Goal: Check status: Check status

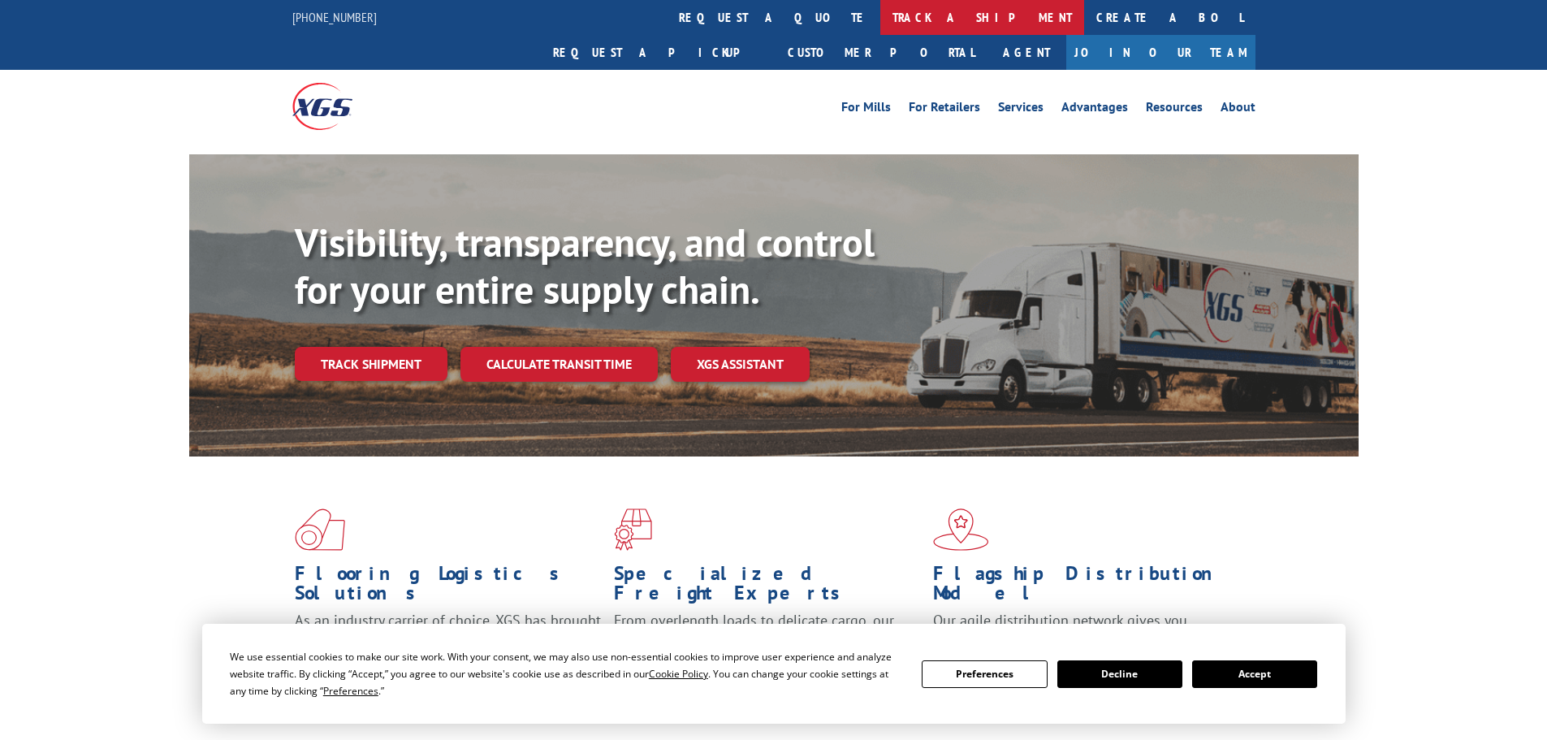
click at [880, 27] on link "track a shipment" at bounding box center [982, 17] width 204 height 35
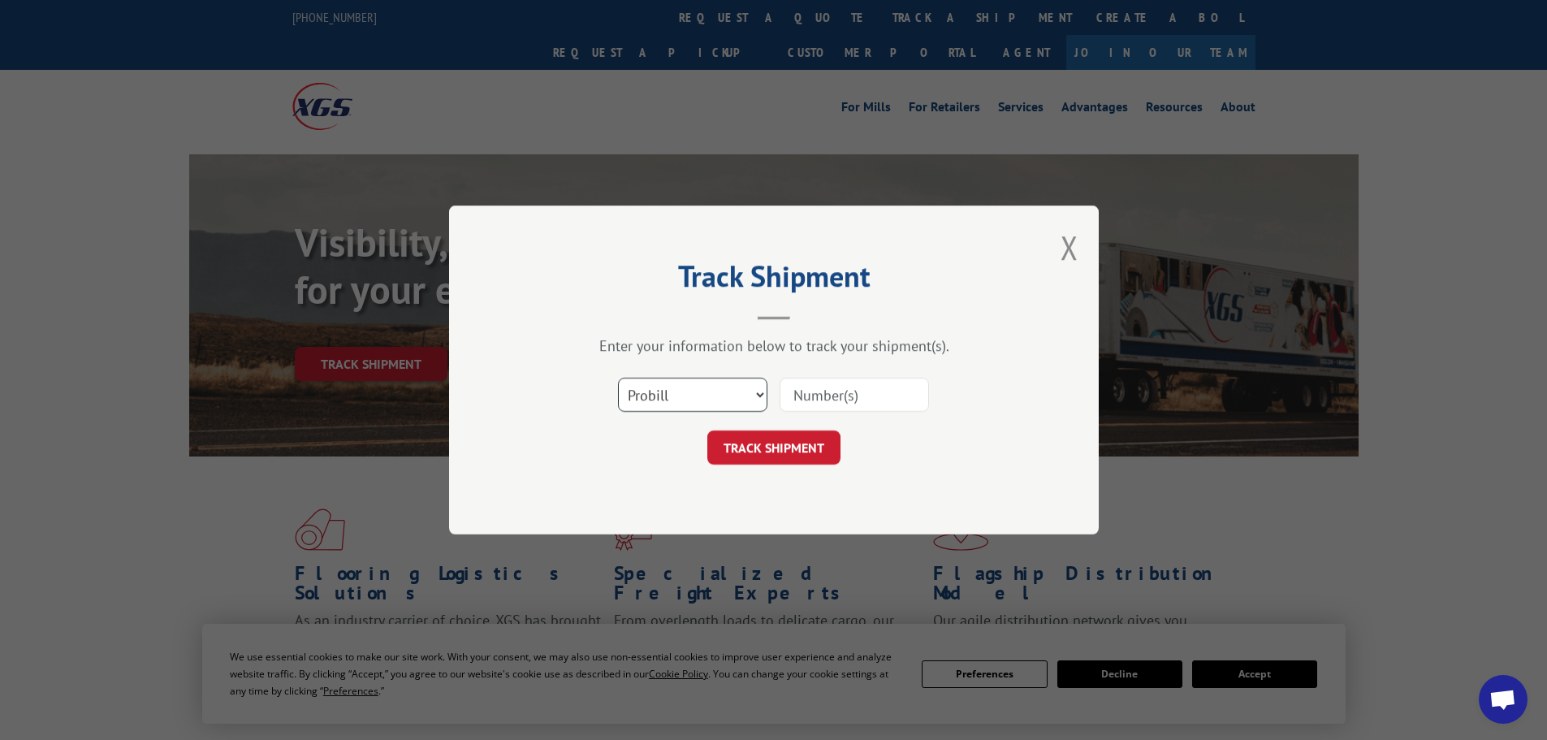
click at [695, 409] on select "Select category... Probill BOL PO" at bounding box center [692, 395] width 149 height 34
select select "po"
click at [618, 378] on select "Select category... Probill BOL PO" at bounding box center [692, 395] width 149 height 34
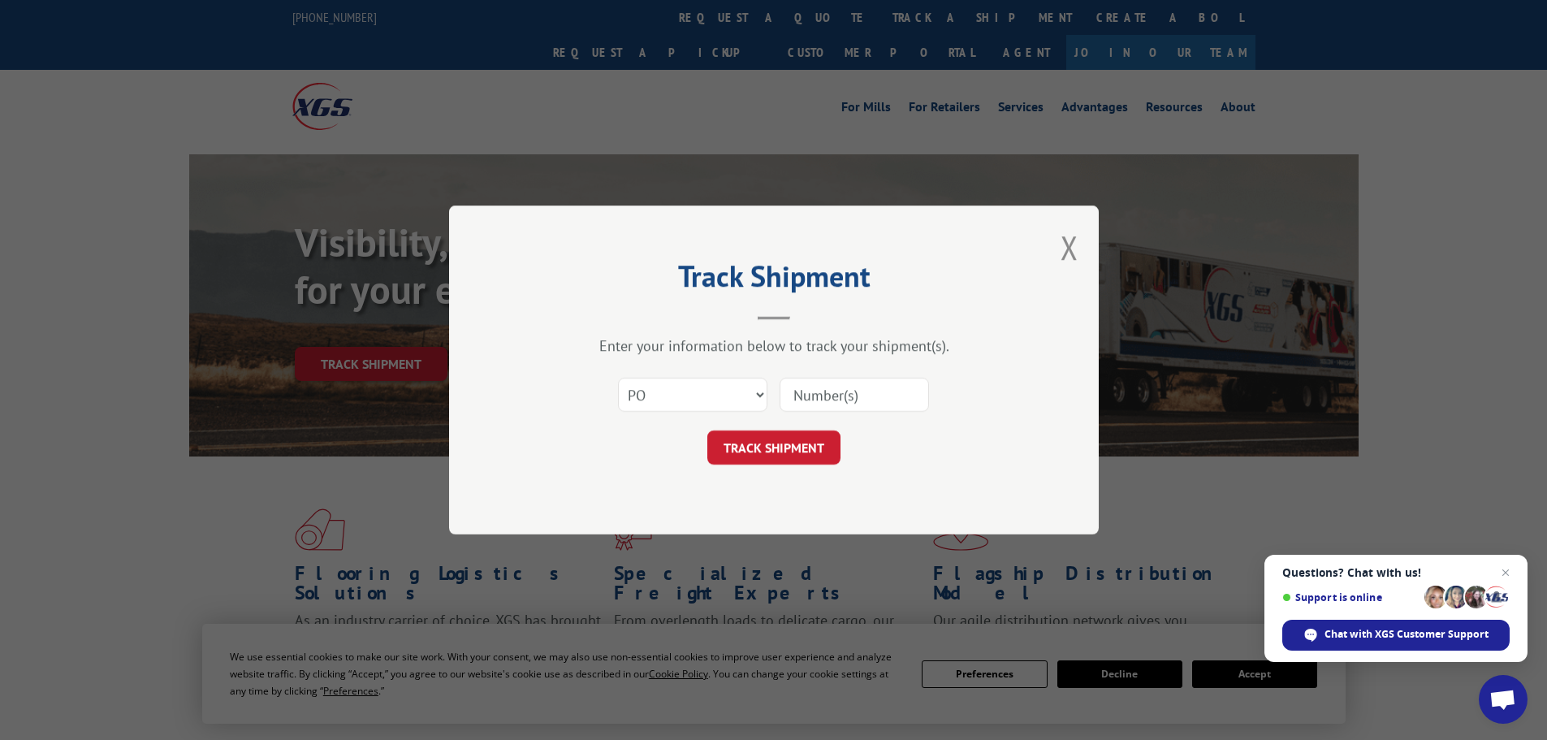
paste input "78534619"
type input "78534619"
click at [827, 442] on button "TRACK SHIPMENT" at bounding box center [773, 447] width 133 height 34
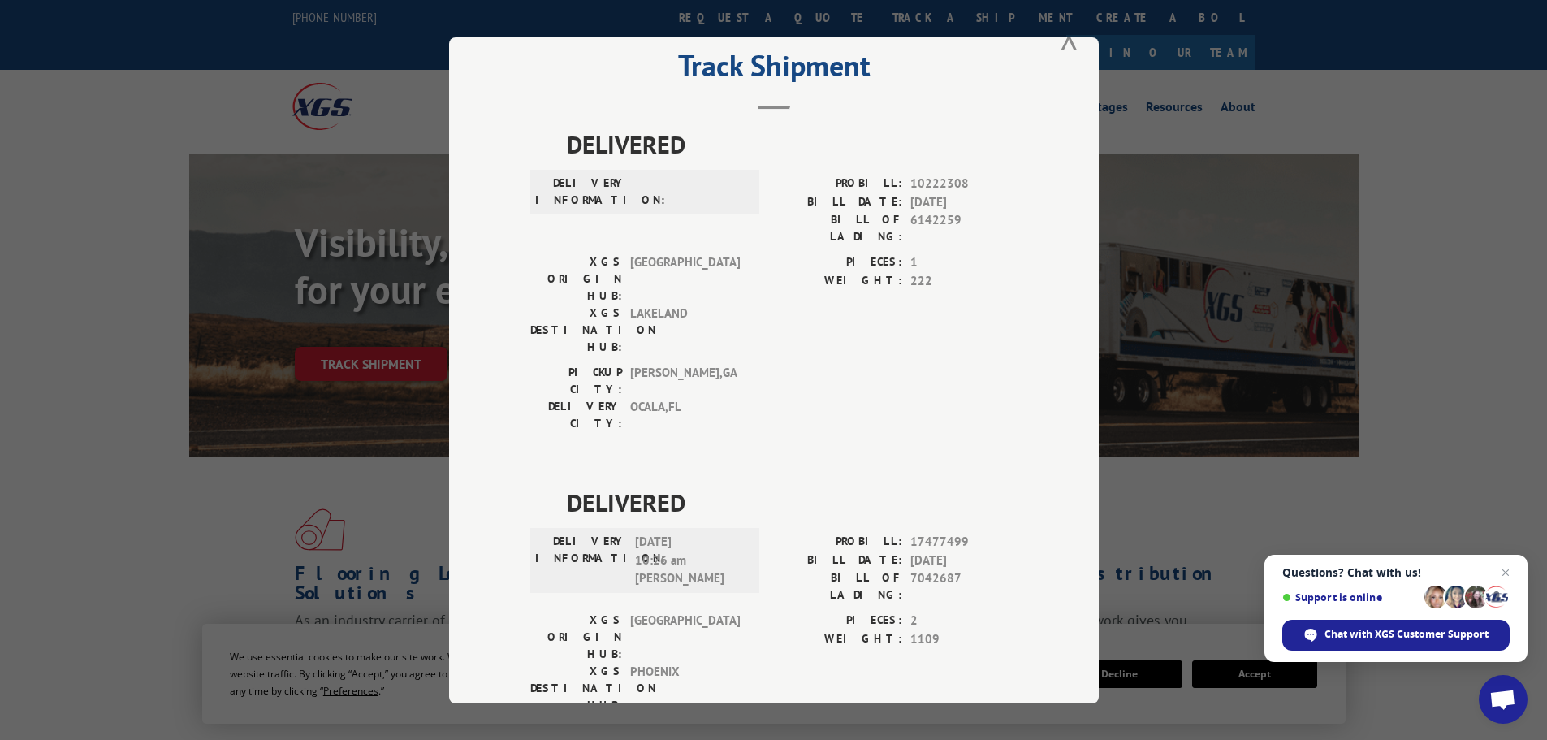
scroll to position [61, 0]
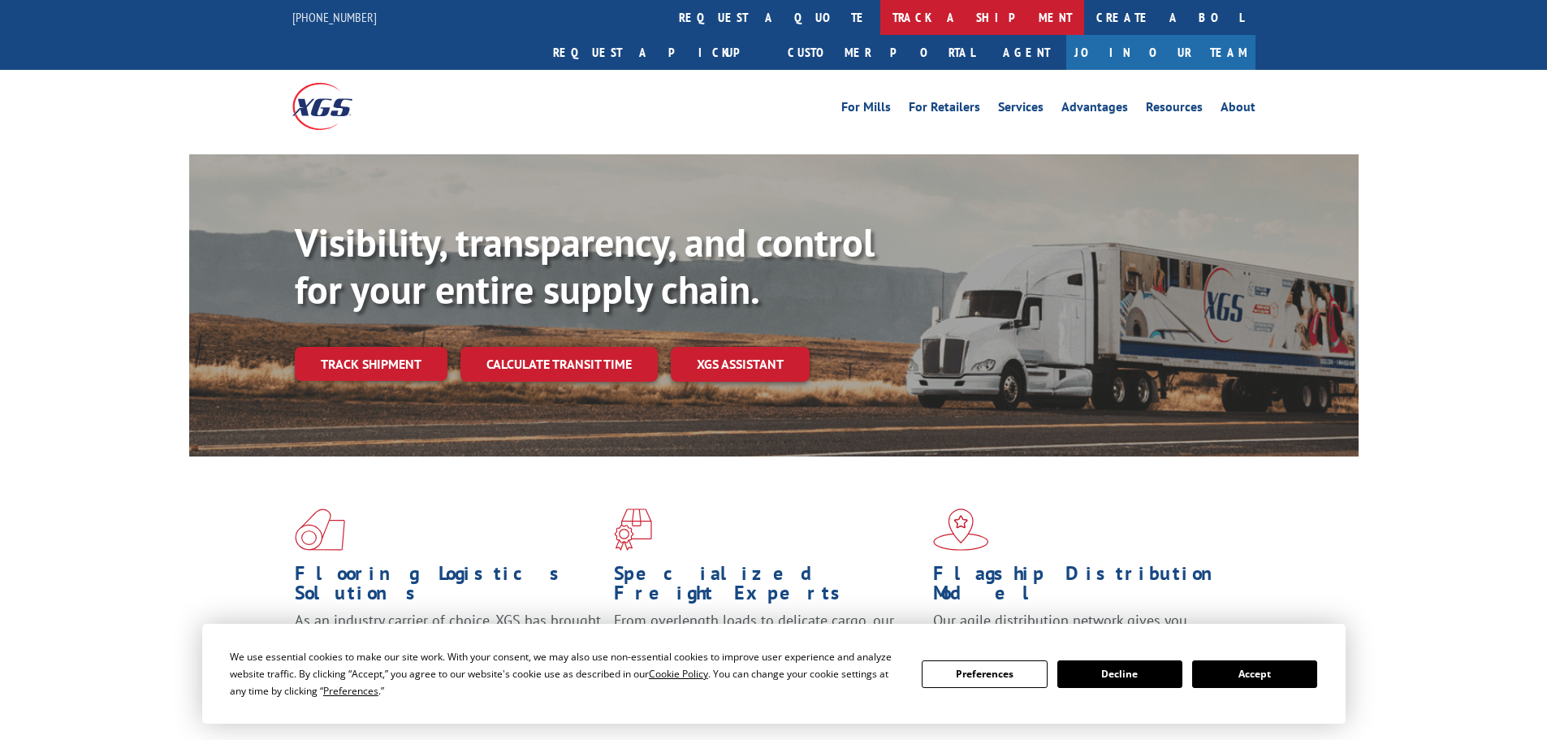
click at [880, 28] on link "track a shipment" at bounding box center [982, 17] width 204 height 35
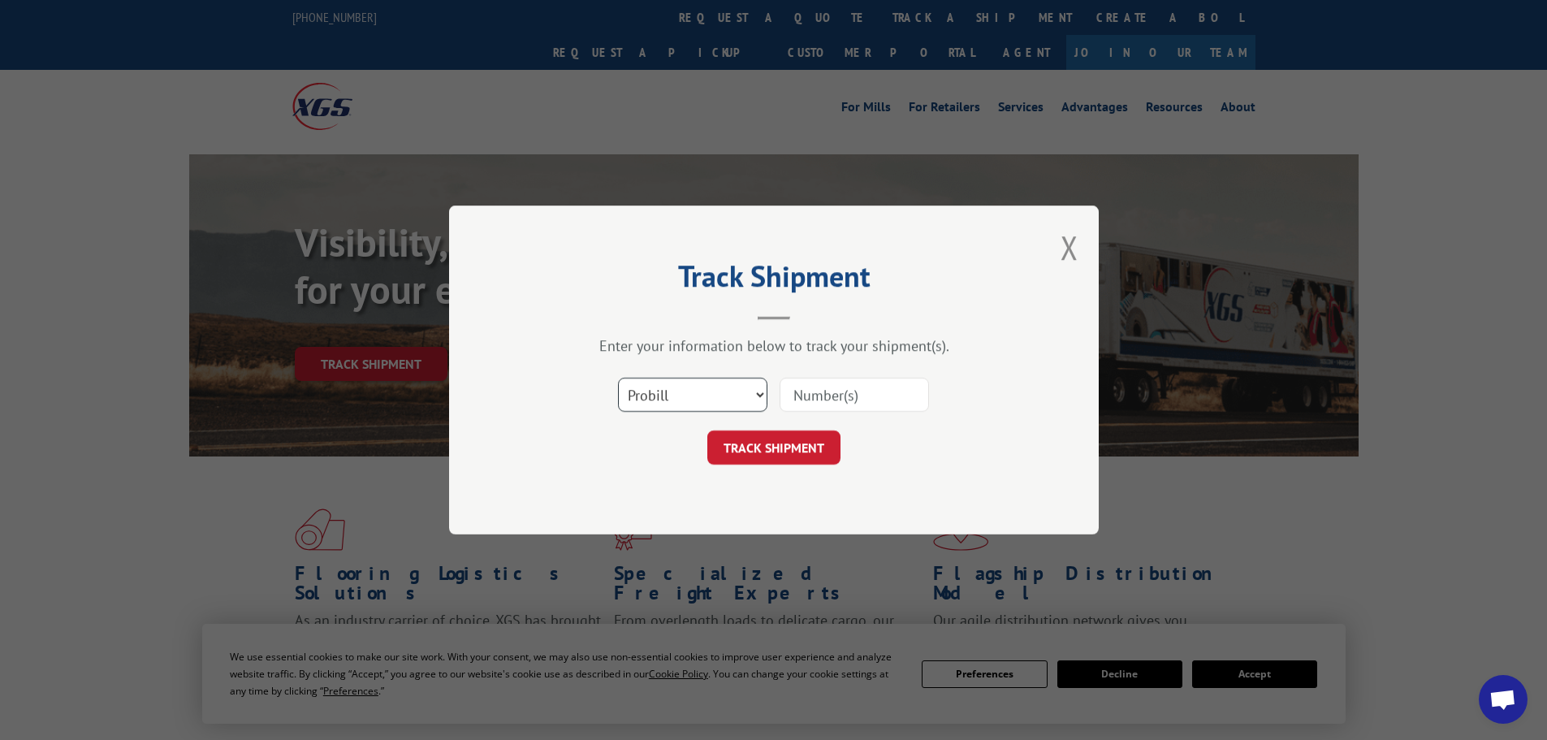
click at [655, 395] on select "Select category... Probill BOL PO" at bounding box center [692, 395] width 149 height 34
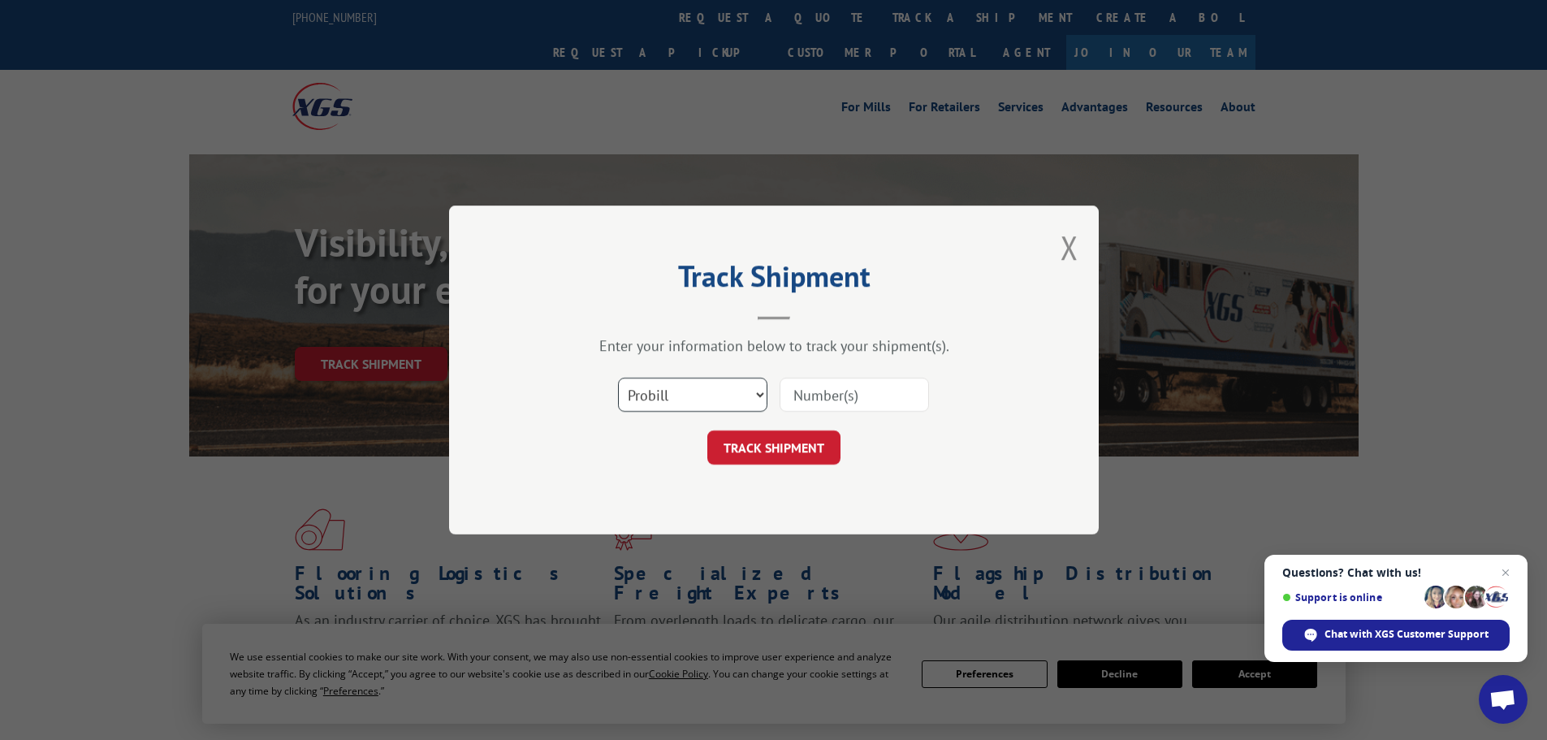
select select "po"
click at [618, 378] on select "Select category... Probill BOL PO" at bounding box center [692, 395] width 149 height 34
paste input "78534594"
type input "78534594"
click at [778, 451] on button "TRACK SHIPMENT" at bounding box center [773, 447] width 133 height 34
